Goal: Task Accomplishment & Management: Manage account settings

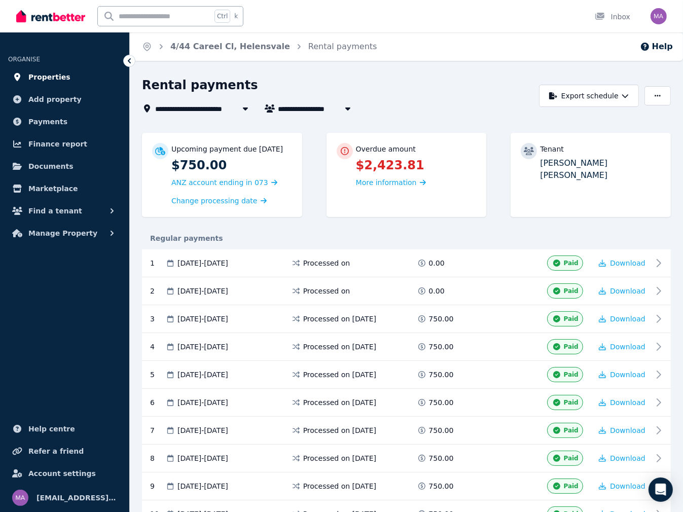
click at [51, 77] on span "Properties" at bounding box center [49, 77] width 42 height 12
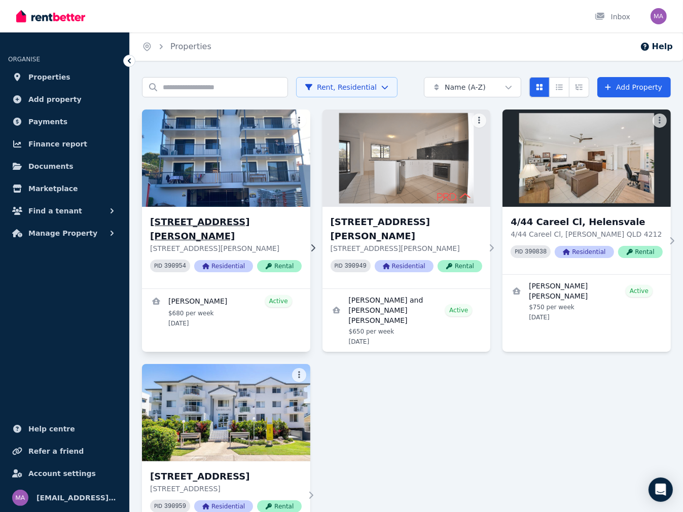
click at [189, 192] on img at bounding box center [226, 158] width 176 height 102
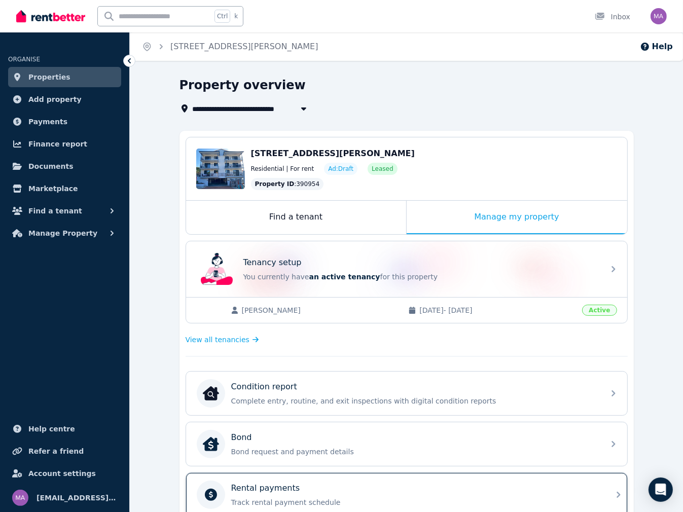
click at [308, 486] on div "Rental payments" at bounding box center [414, 488] width 367 height 12
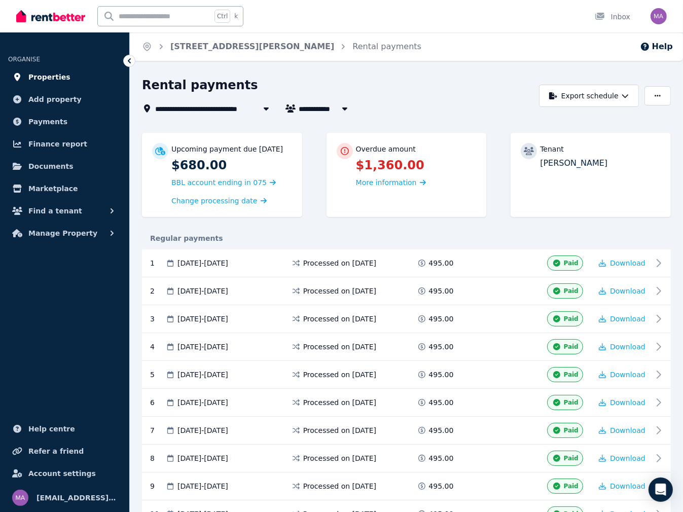
click at [31, 76] on span "Properties" at bounding box center [49, 77] width 42 height 12
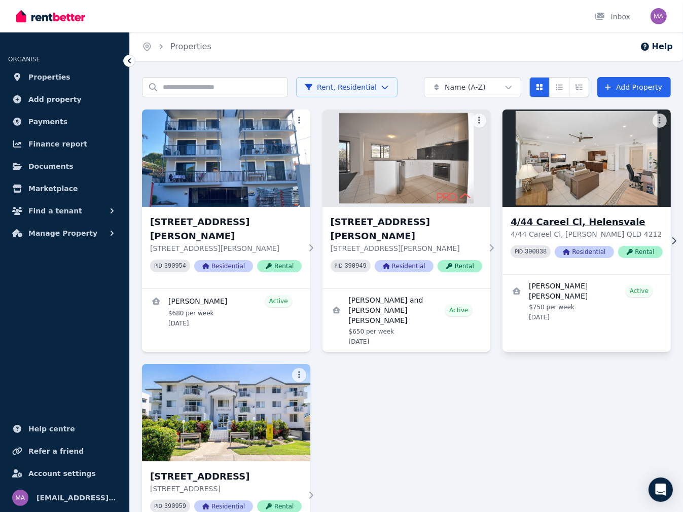
click at [614, 226] on h3 "4/44 Careel Cl, Helensvale" at bounding box center [587, 222] width 152 height 14
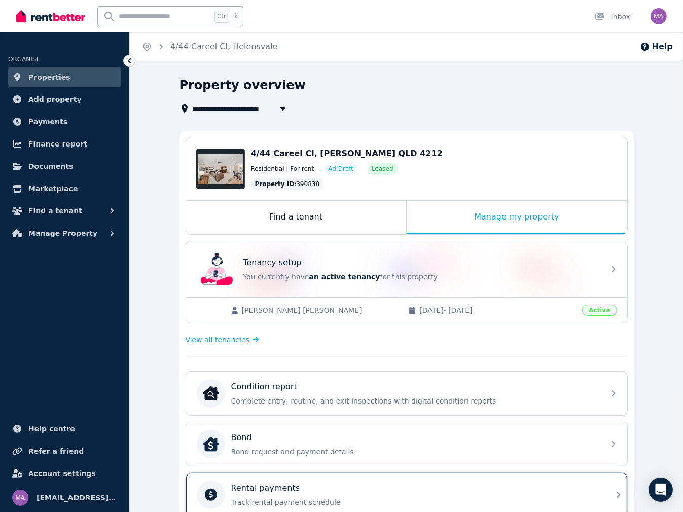
click at [273, 494] on div "Rental payments Track rental payment schedule" at bounding box center [414, 494] width 367 height 25
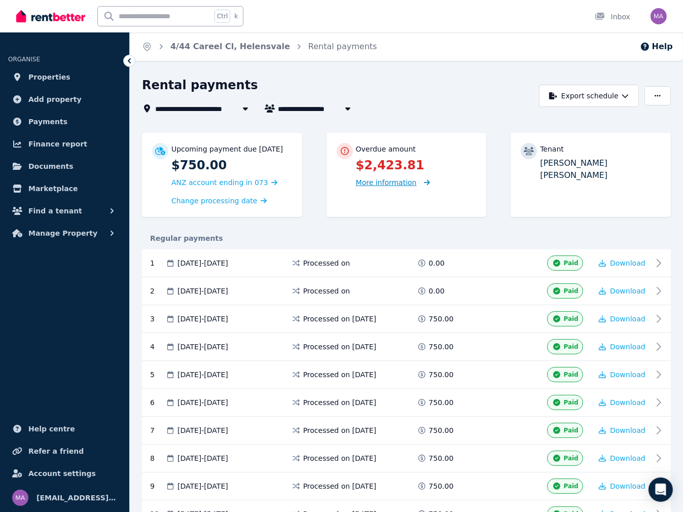
click at [396, 181] on span "More information" at bounding box center [386, 182] width 61 height 8
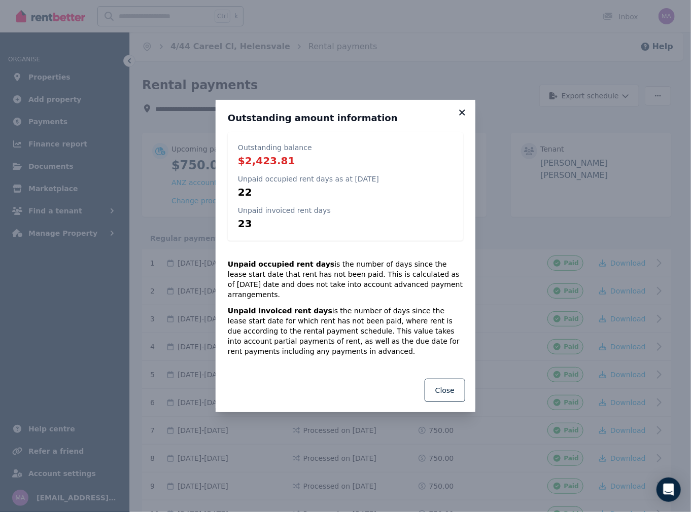
click at [462, 117] on icon at bounding box center [462, 112] width 10 height 9
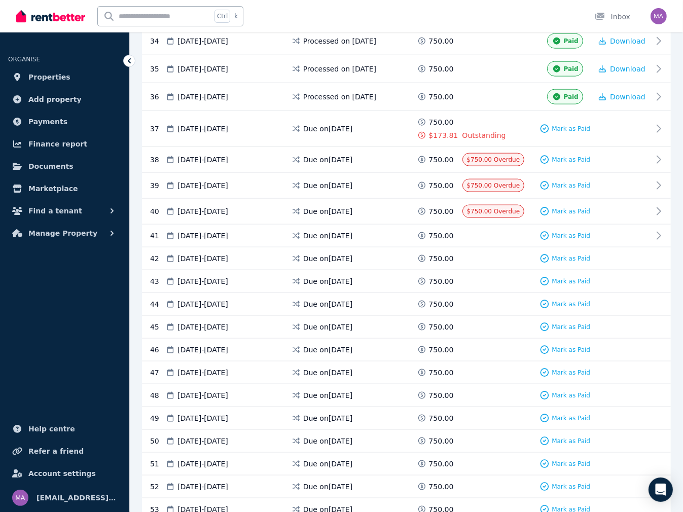
scroll to position [1148, 0]
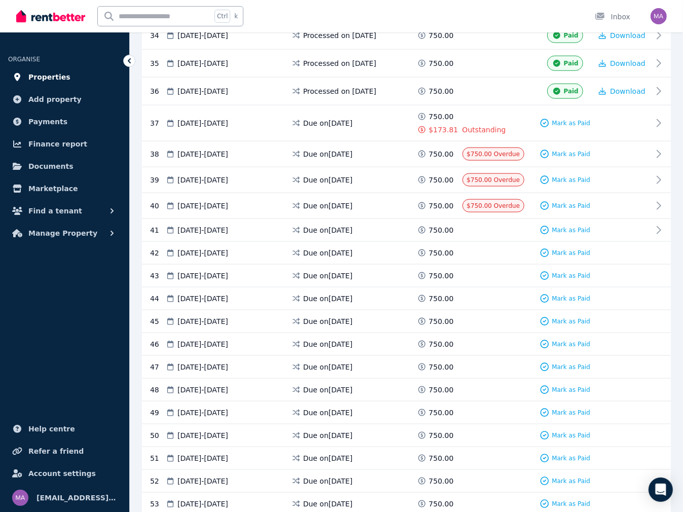
click at [48, 74] on span "Properties" at bounding box center [49, 77] width 42 height 12
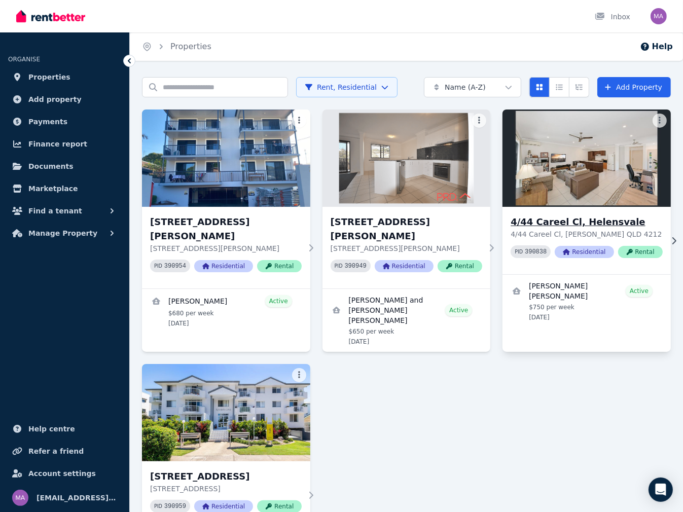
click at [581, 228] on h3 "4/44 Careel Cl, Helensvale" at bounding box center [587, 222] width 152 height 14
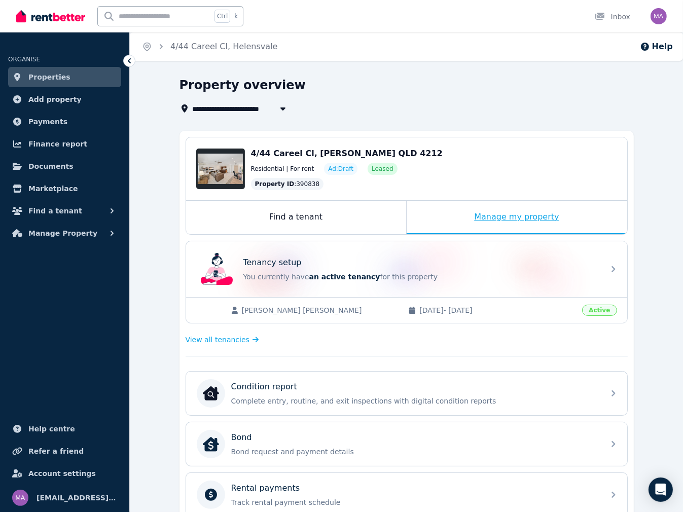
click at [533, 215] on div "Manage my property" at bounding box center [517, 217] width 221 height 33
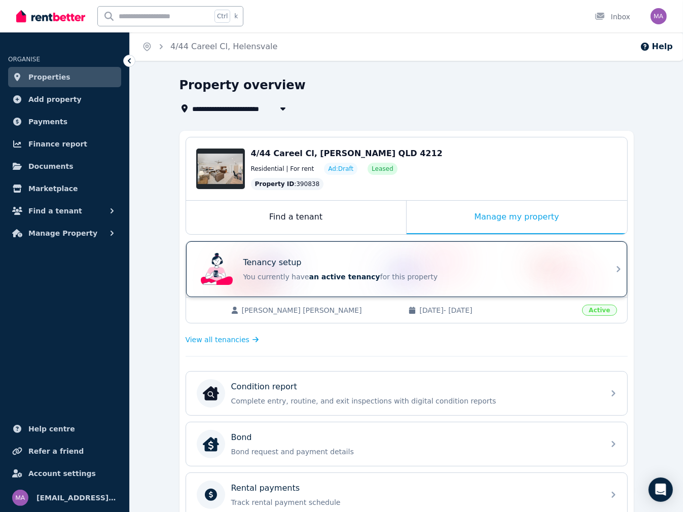
click at [588, 274] on p "You currently have an active tenancy for this property" at bounding box center [420, 277] width 355 height 10
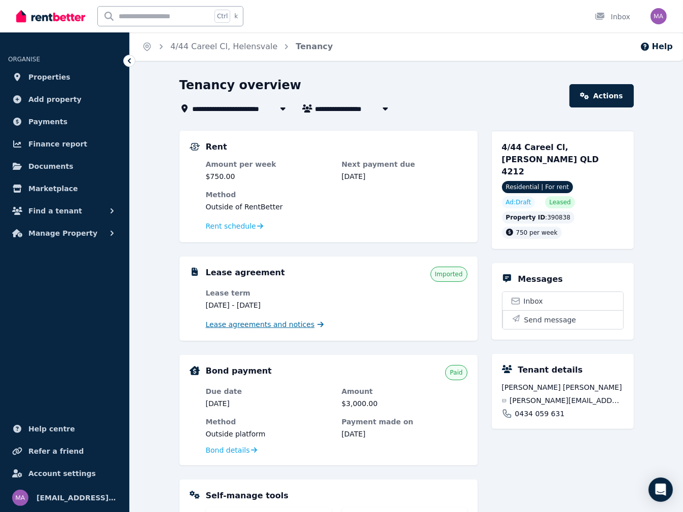
click at [268, 328] on span "Lease agreements and notices" at bounding box center [260, 324] width 109 height 10
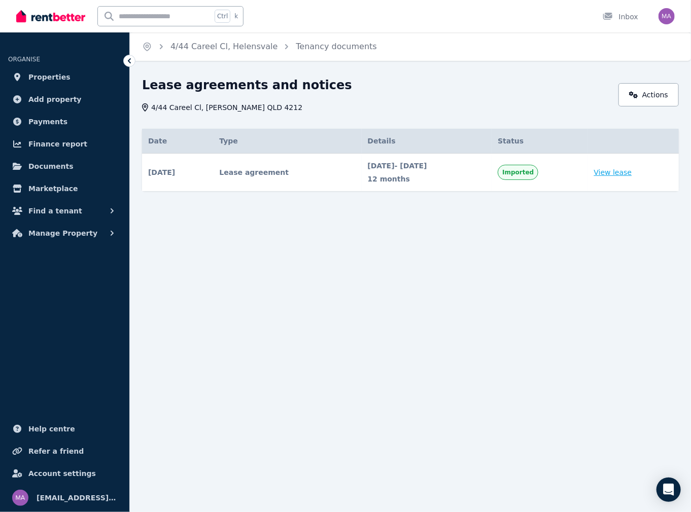
click at [632, 173] on link "View lease" at bounding box center [613, 172] width 38 height 10
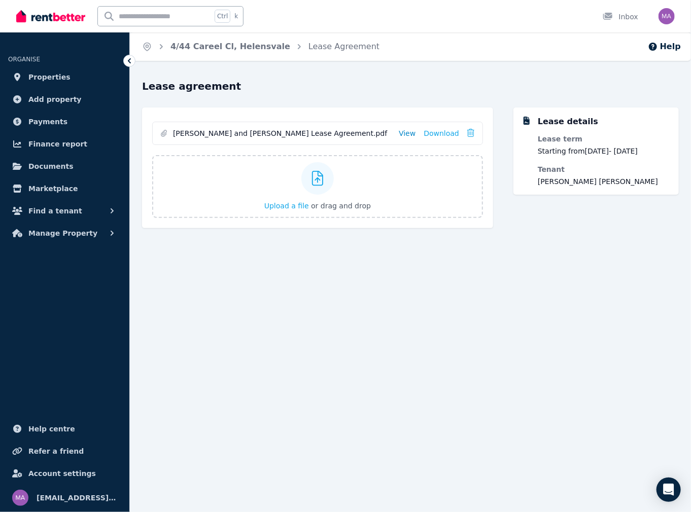
click at [411, 132] on link "View" at bounding box center [406, 133] width 17 height 10
click at [57, 78] on span "Properties" at bounding box center [49, 77] width 42 height 12
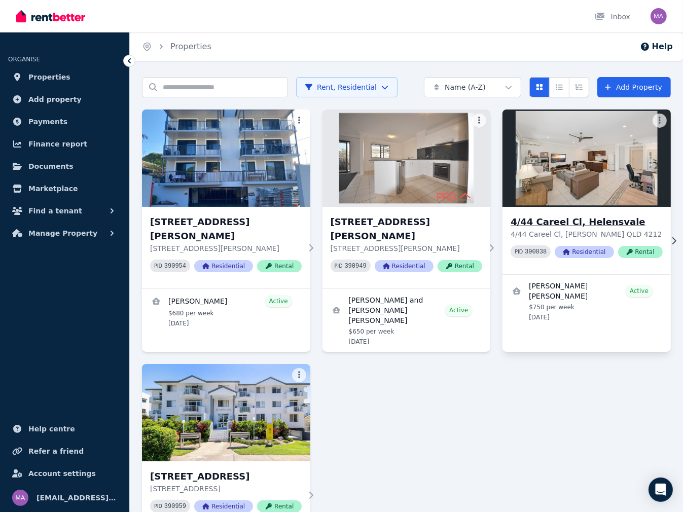
click at [582, 222] on h3 "4/44 Careel Cl, Helensvale" at bounding box center [587, 222] width 152 height 14
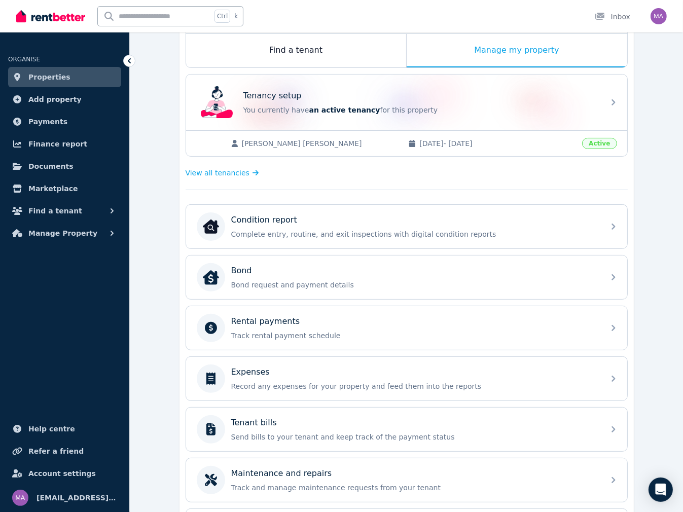
scroll to position [203, 0]
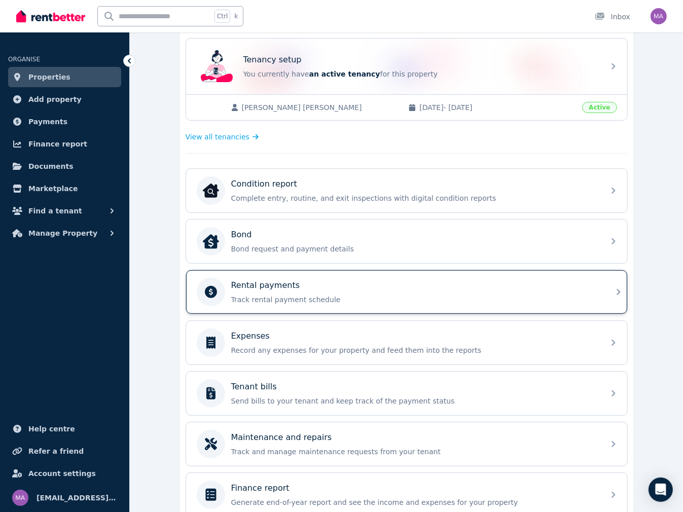
click at [288, 284] on p "Rental payments" at bounding box center [265, 285] width 69 height 12
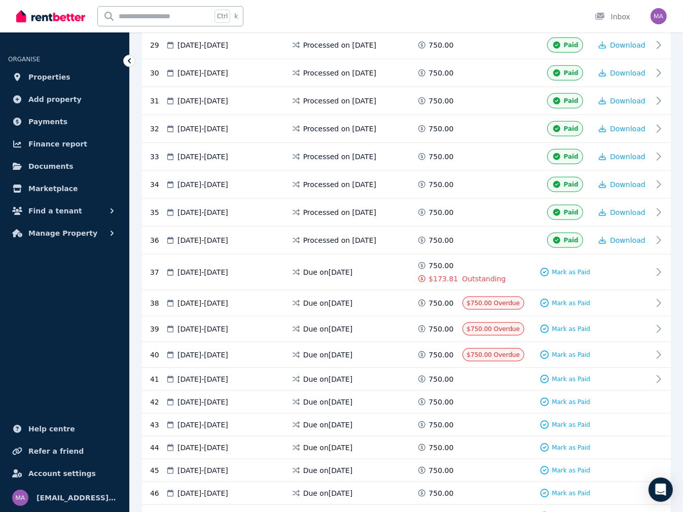
scroll to position [1014, 0]
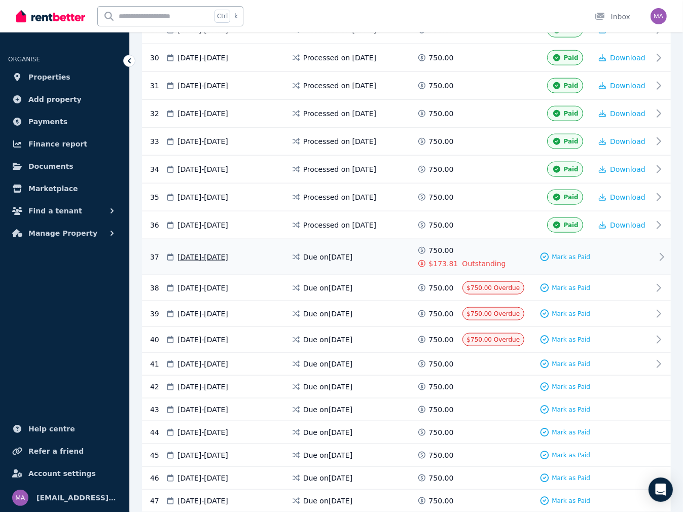
click at [228, 252] on span "19 Jul 2025 - 25 Jul 2025" at bounding box center [202, 257] width 51 height 10
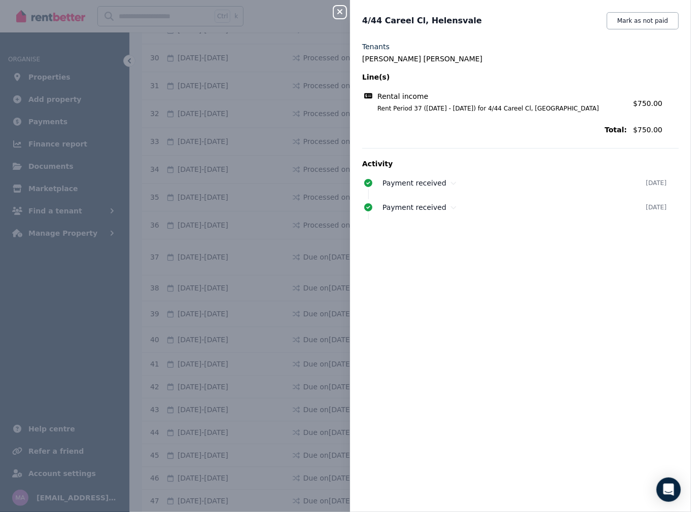
click at [339, 13] on icon "button" at bounding box center [339, 11] width 5 height 5
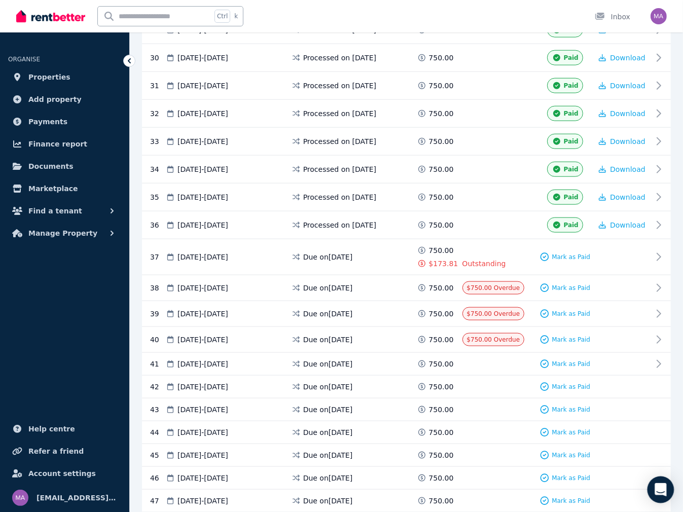
click at [658, 488] on icon "Open Intercom Messenger" at bounding box center [661, 489] width 12 height 13
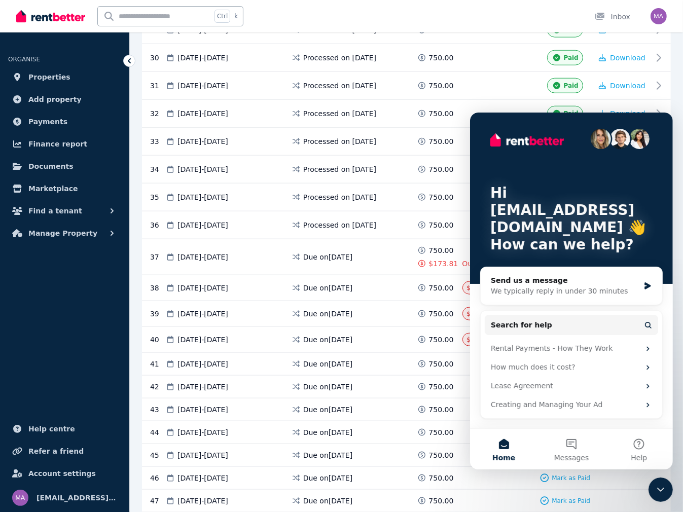
scroll to position [0, 0]
click at [599, 350] on div "Rental Payments - How They Work" at bounding box center [564, 348] width 149 height 11
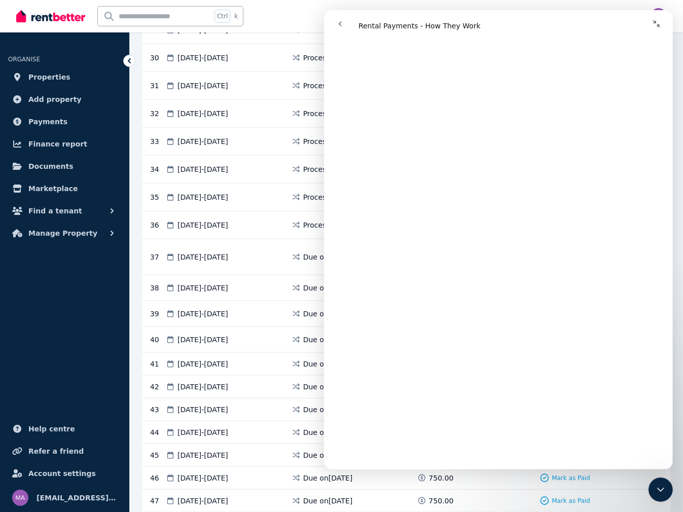
scroll to position [2983, 0]
click at [342, 26] on icon "go back" at bounding box center [340, 24] width 8 height 8
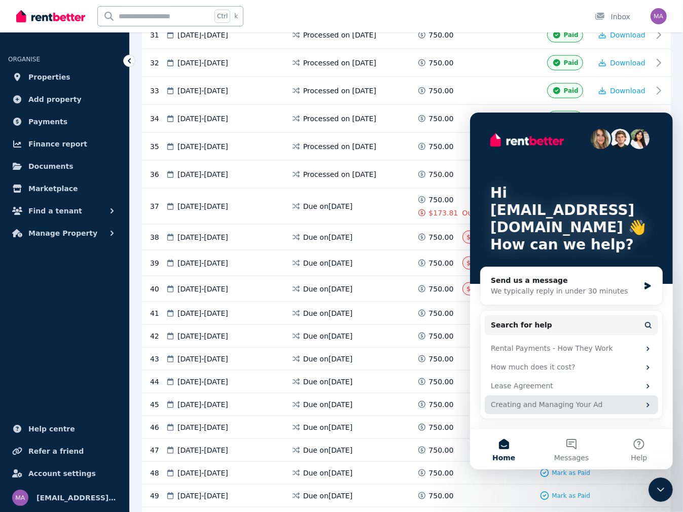
scroll to position [1115, 0]
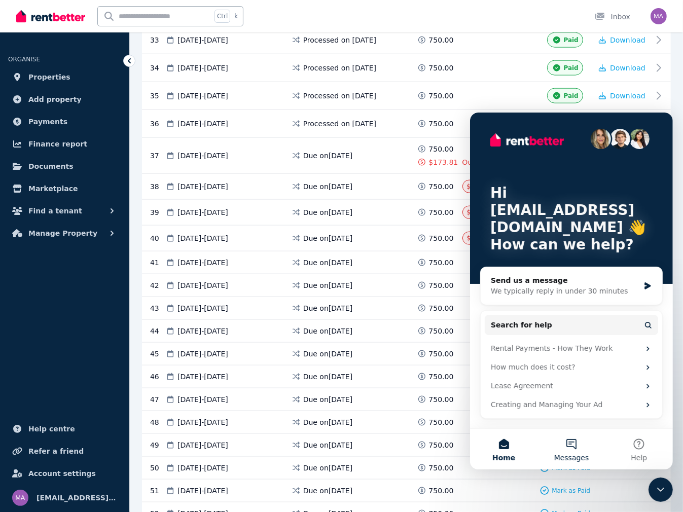
click at [575, 451] on button "Messages" at bounding box center [570, 448] width 67 height 41
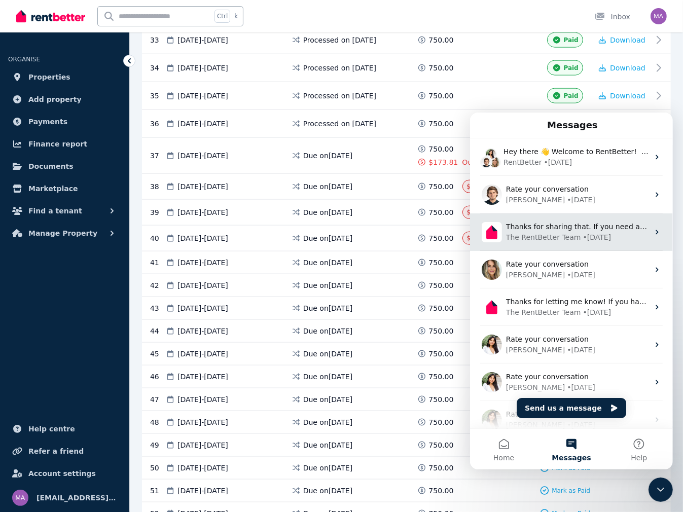
click at [564, 234] on div "The RentBetter Team" at bounding box center [542, 237] width 75 height 11
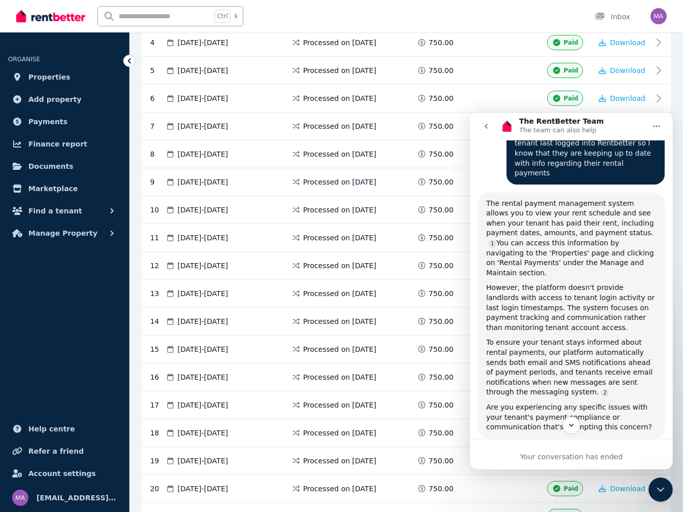
scroll to position [0, 0]
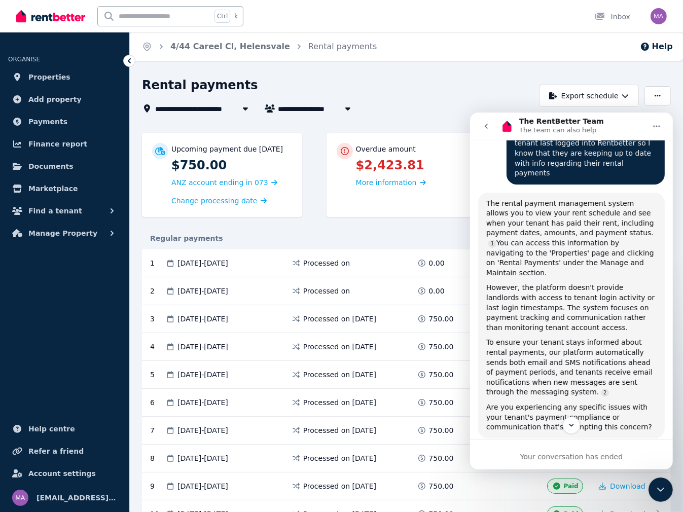
click at [658, 488] on icon "Close Intercom Messenger" at bounding box center [660, 489] width 7 height 4
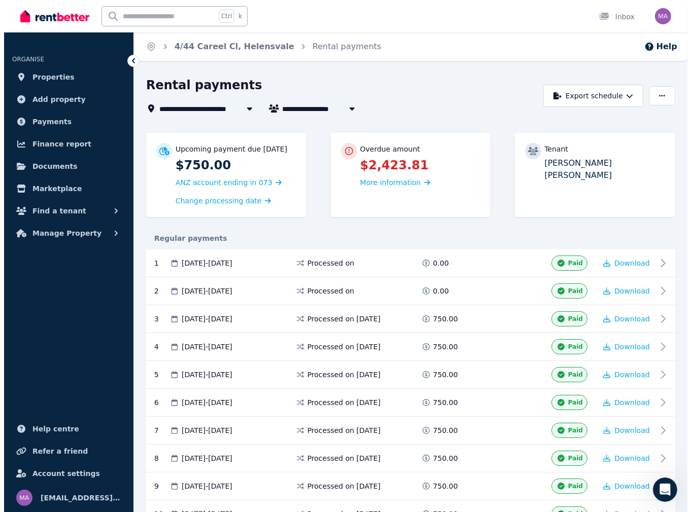
scroll to position [1143, 0]
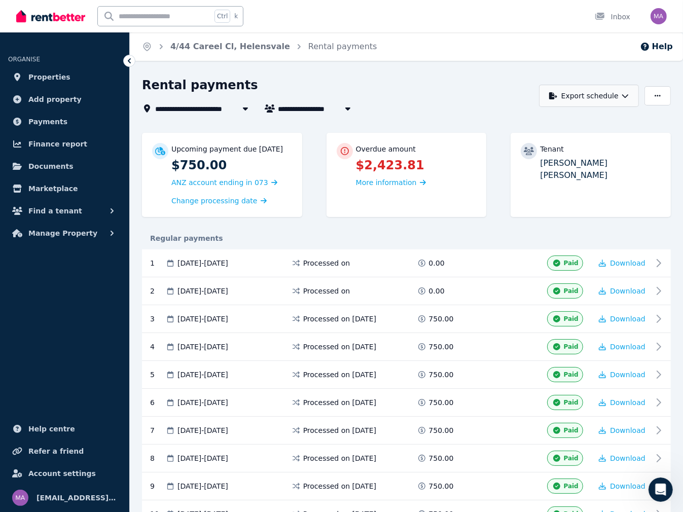
click at [610, 96] on button "Export schedule" at bounding box center [589, 96] width 100 height 22
click at [558, 122] on p "PDF" at bounding box center [558, 122] width 22 height 10
click at [627, 98] on icon "button" at bounding box center [625, 95] width 7 height 7
click at [657, 96] on icon "button" at bounding box center [658, 95] width 6 height 7
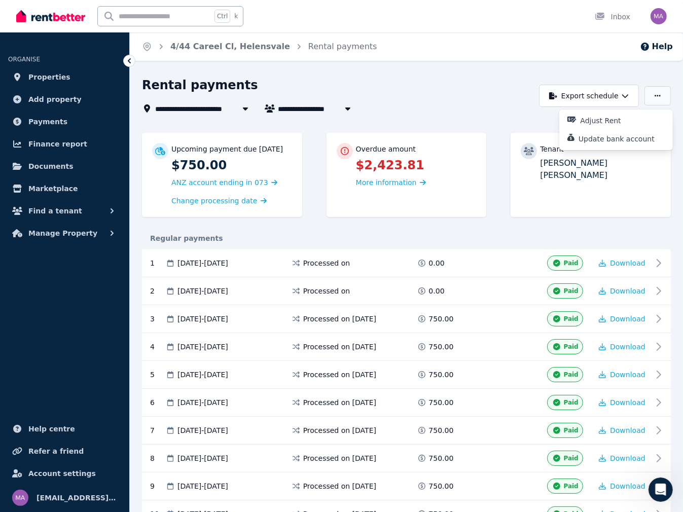
click at [657, 96] on icon "button" at bounding box center [658, 95] width 6 height 7
click at [632, 95] on button "Export schedule" at bounding box center [589, 96] width 100 height 22
click at [631, 96] on button "Export schedule" at bounding box center [589, 96] width 100 height 22
click at [620, 96] on button "Export schedule" at bounding box center [589, 96] width 100 height 22
click at [583, 145] on p "Excel spreadsheet (xlsx)" at bounding box center [592, 140] width 95 height 10
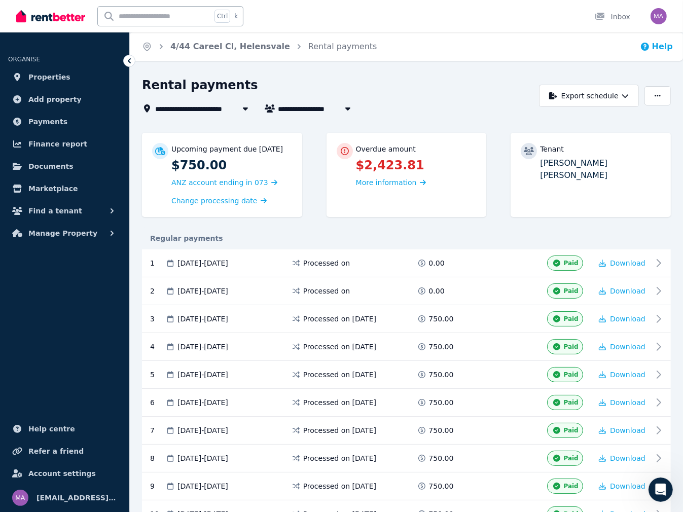
click at [666, 47] on button "Help" at bounding box center [656, 47] width 33 height 12
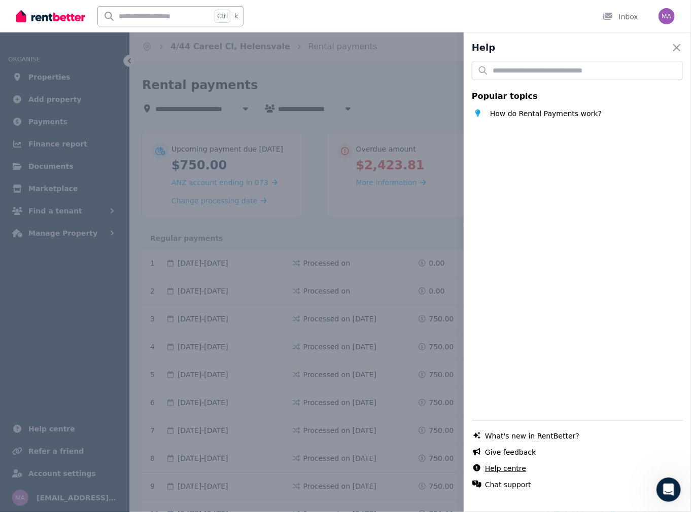
click at [505, 468] on link "Help centre" at bounding box center [505, 468] width 41 height 10
